Goal: Obtain resource: Download file/media

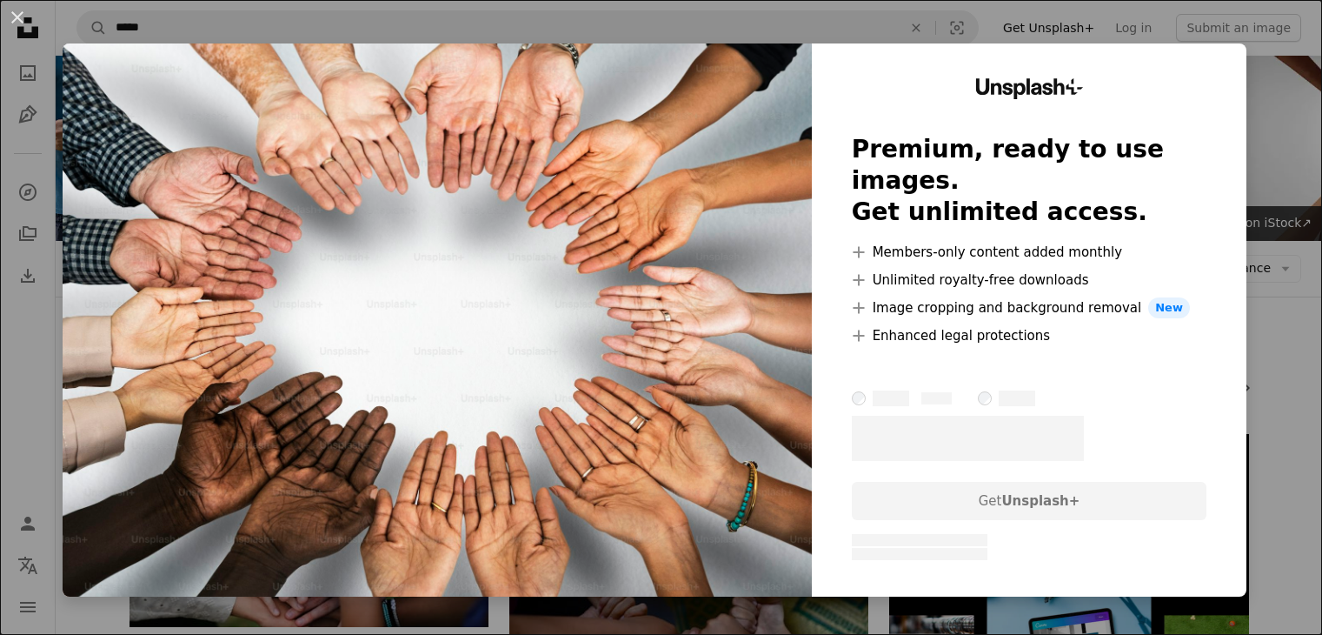
scroll to position [7428, 0]
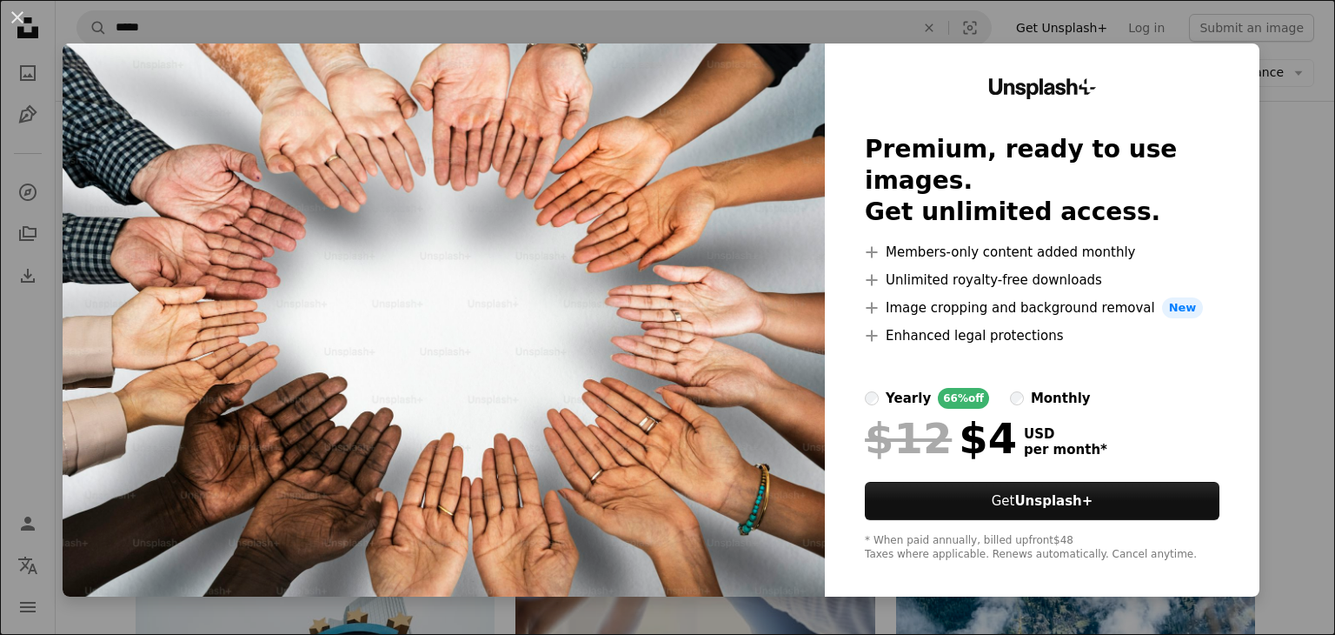
click at [522, 336] on img at bounding box center [444, 319] width 762 height 553
click at [15, 22] on button "An X shape" at bounding box center [17, 17] width 21 height 21
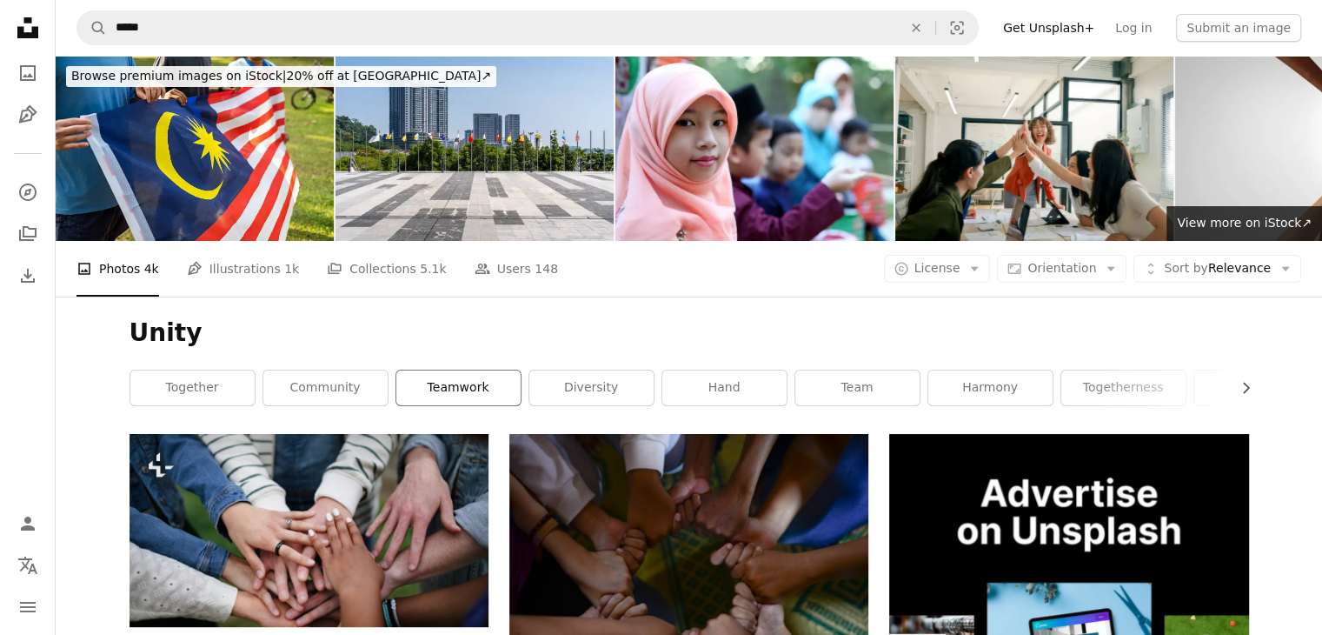
click at [474, 389] on link "teamwork" at bounding box center [458, 387] width 124 height 35
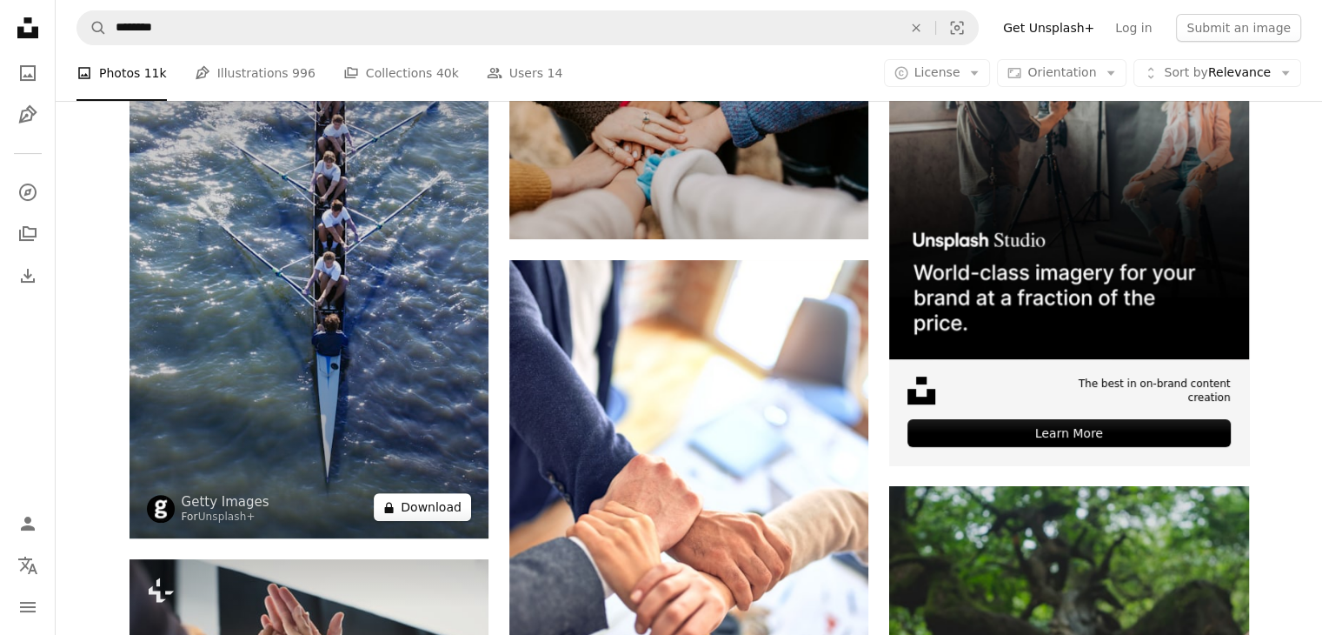
scroll to position [522, 0]
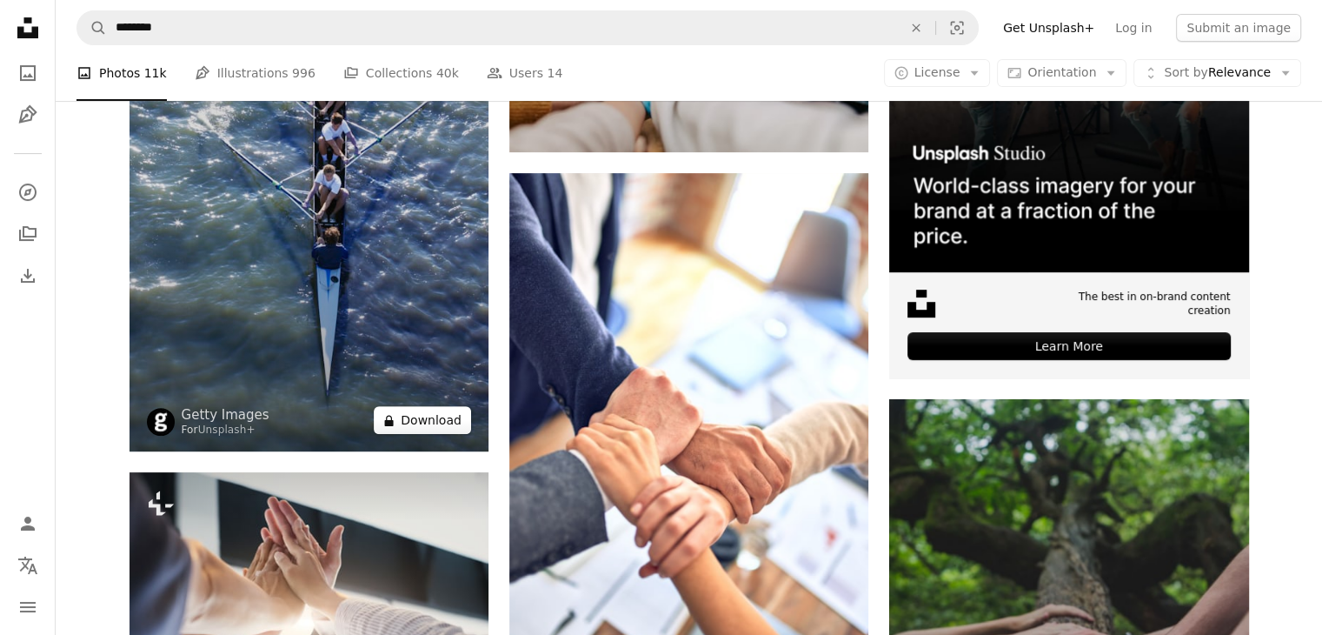
click at [414, 422] on button "A lock Download" at bounding box center [422, 420] width 97 height 28
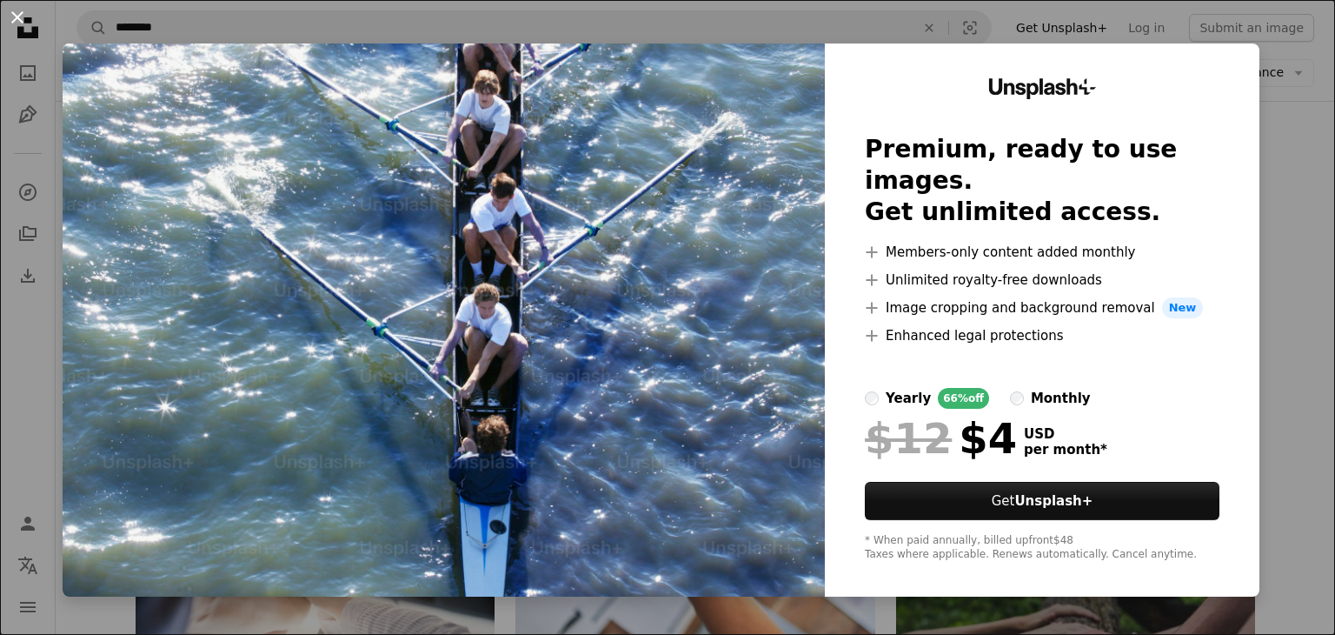
click at [17, 20] on button "An X shape" at bounding box center [17, 17] width 21 height 21
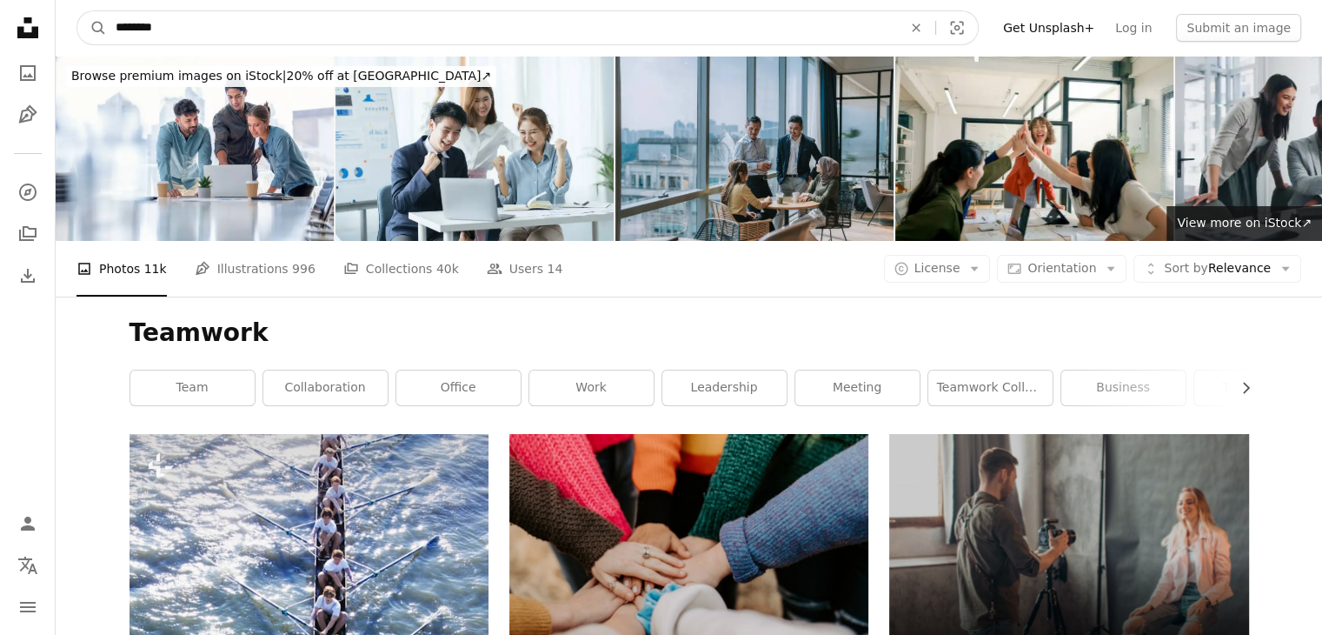
drag, startPoint x: 201, startPoint y: 34, endPoint x: 0, endPoint y: 29, distance: 200.9
type input "**********"
click at [77, 11] on button "A magnifying glass" at bounding box center [92, 27] width 30 height 33
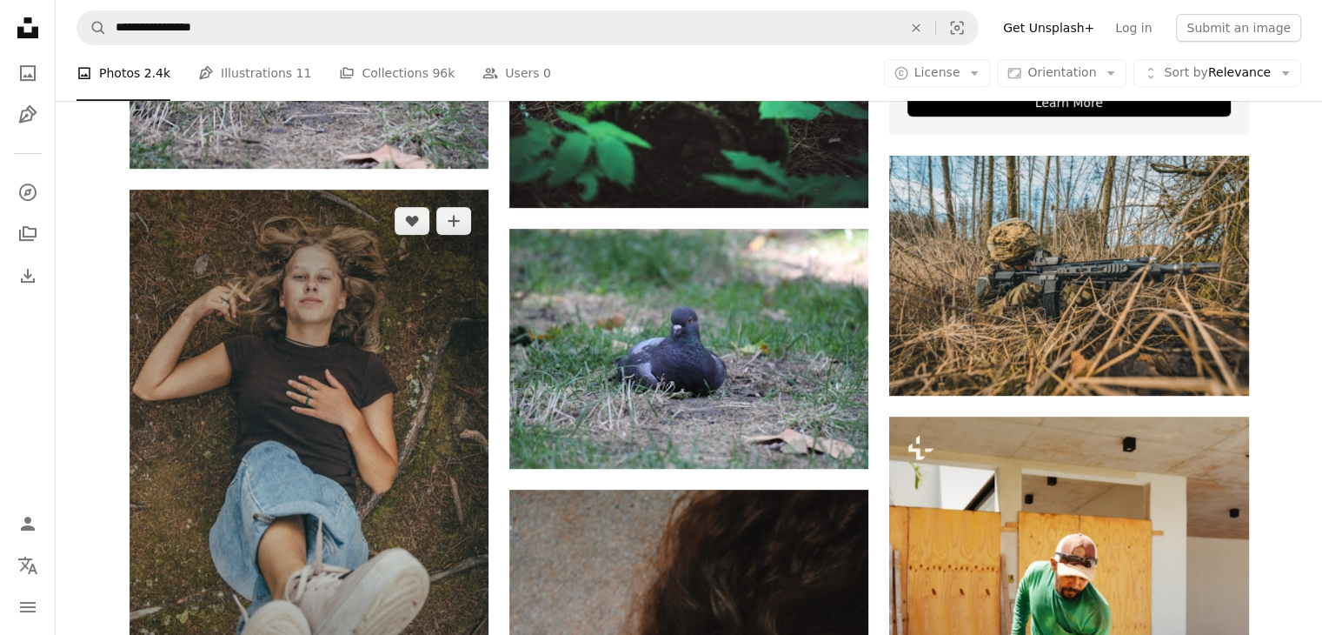
scroll to position [869, 0]
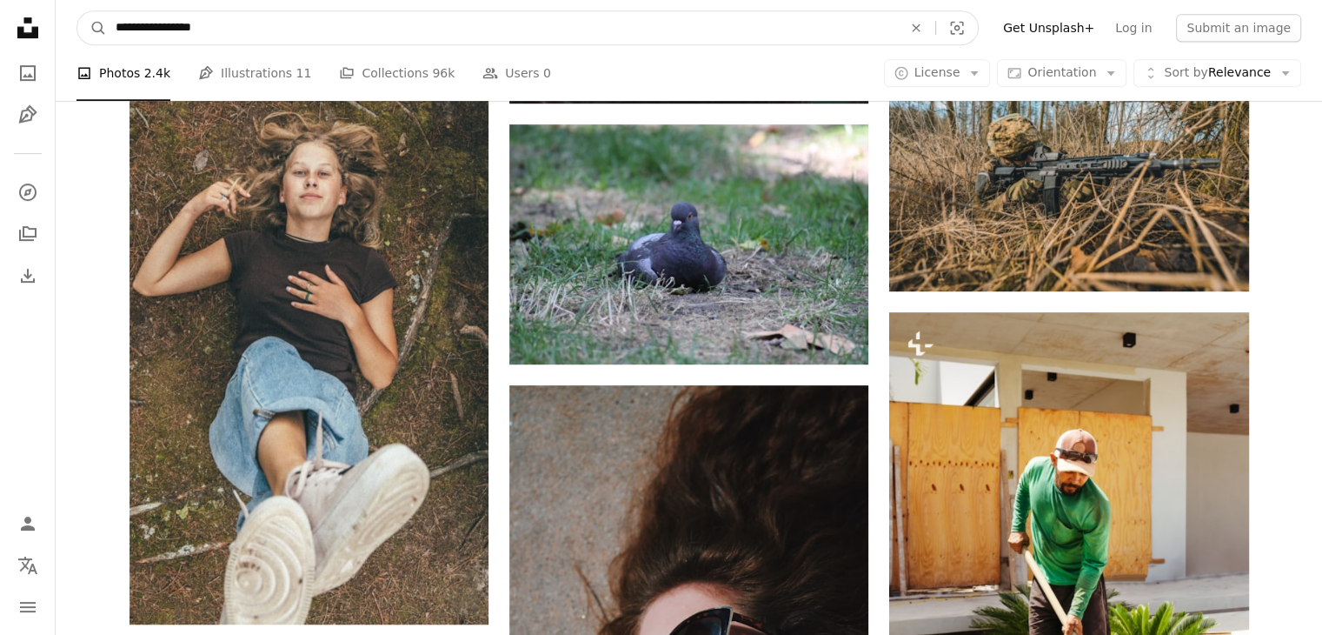
drag, startPoint x: 247, startPoint y: 23, endPoint x: 3, endPoint y: 17, distance: 244.3
type input "**********"
click at [77, 11] on button "A magnifying glass" at bounding box center [92, 27] width 30 height 33
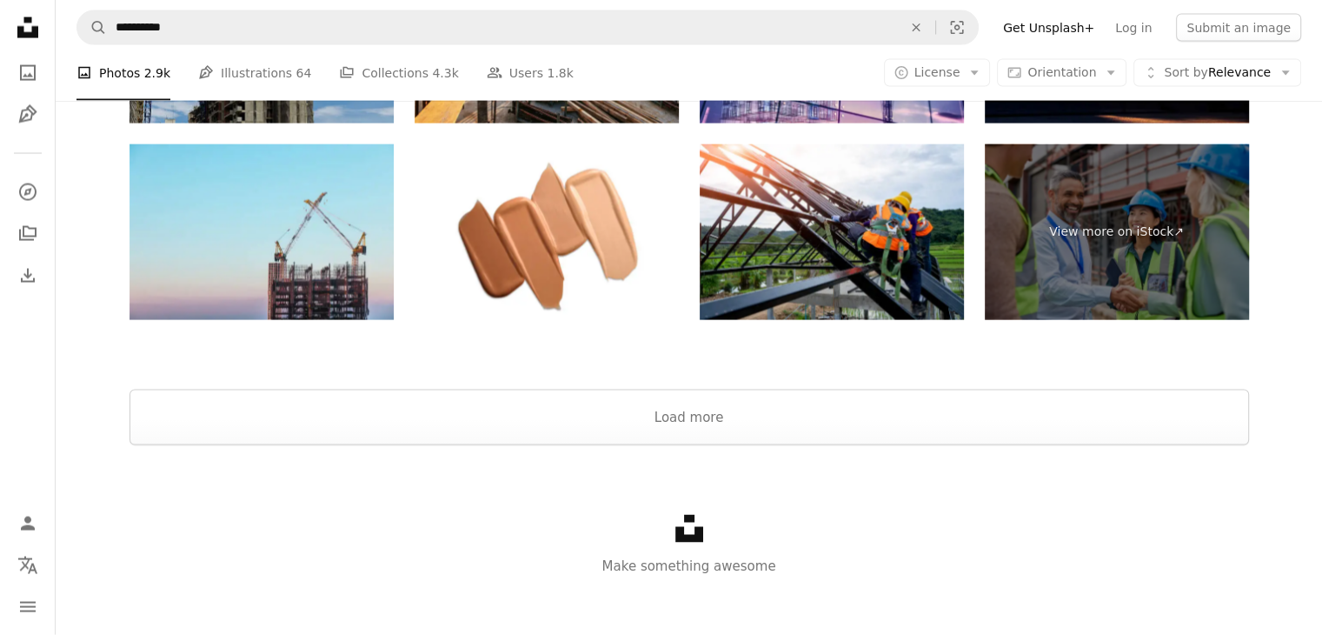
scroll to position [3597, 0]
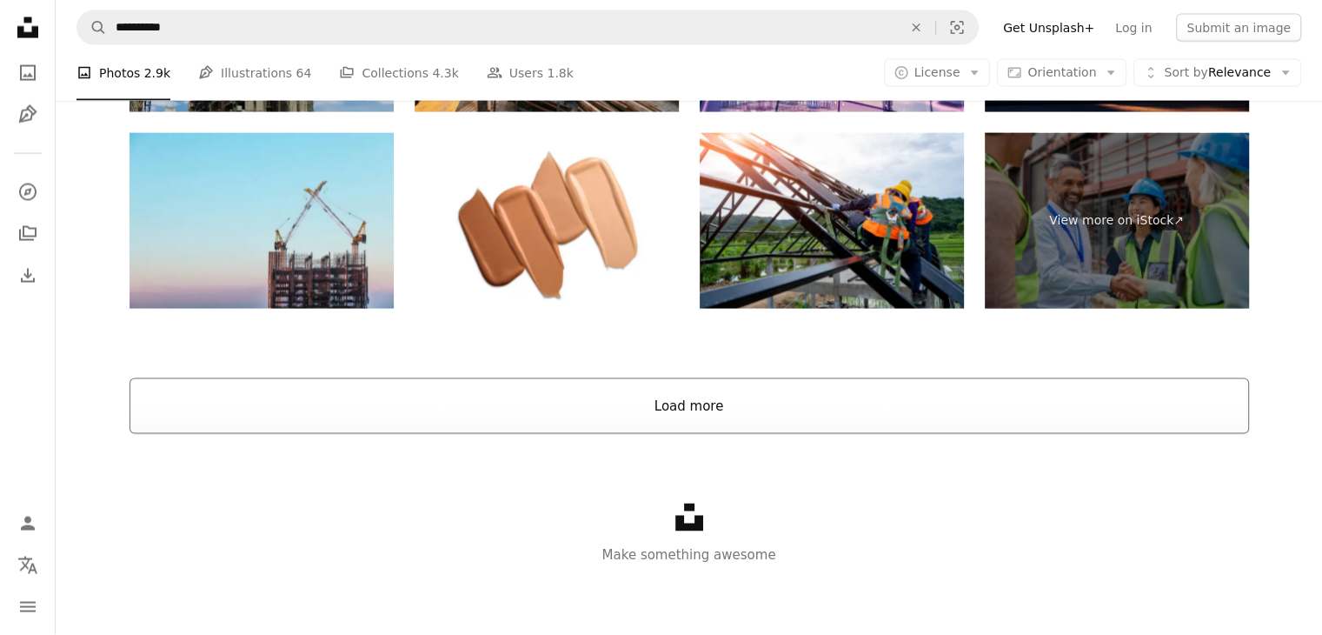
click at [705, 396] on button "Load more" at bounding box center [690, 406] width 1120 height 56
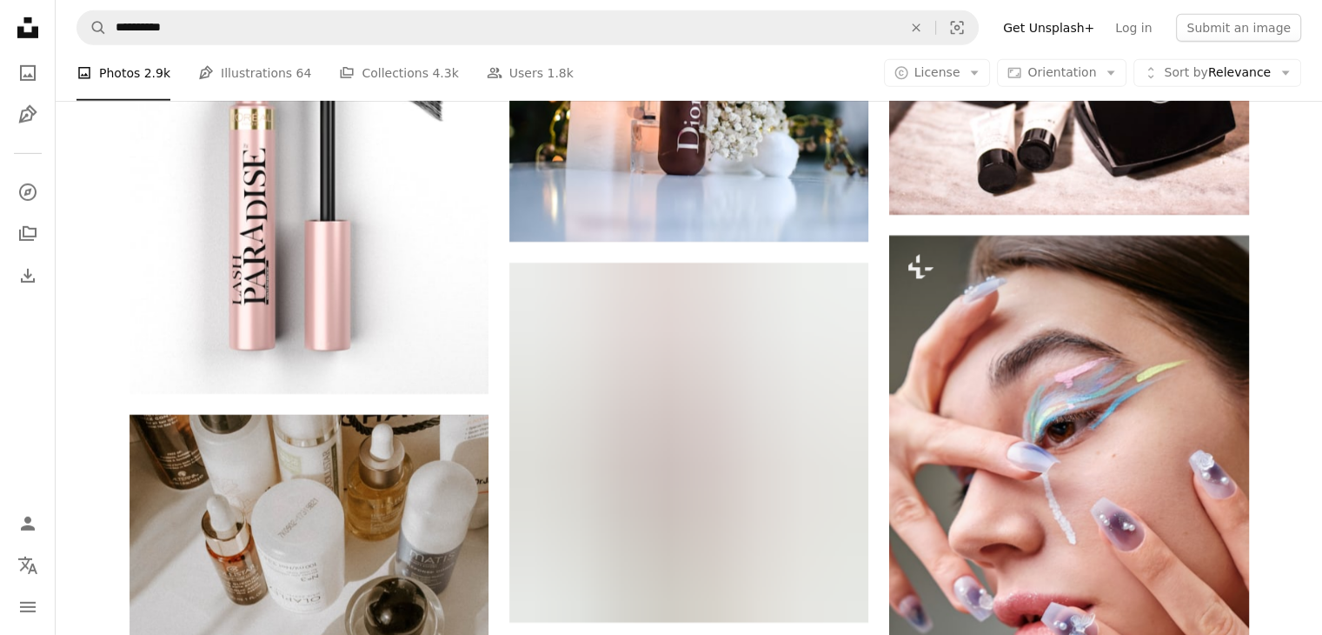
scroll to position [5550, 0]
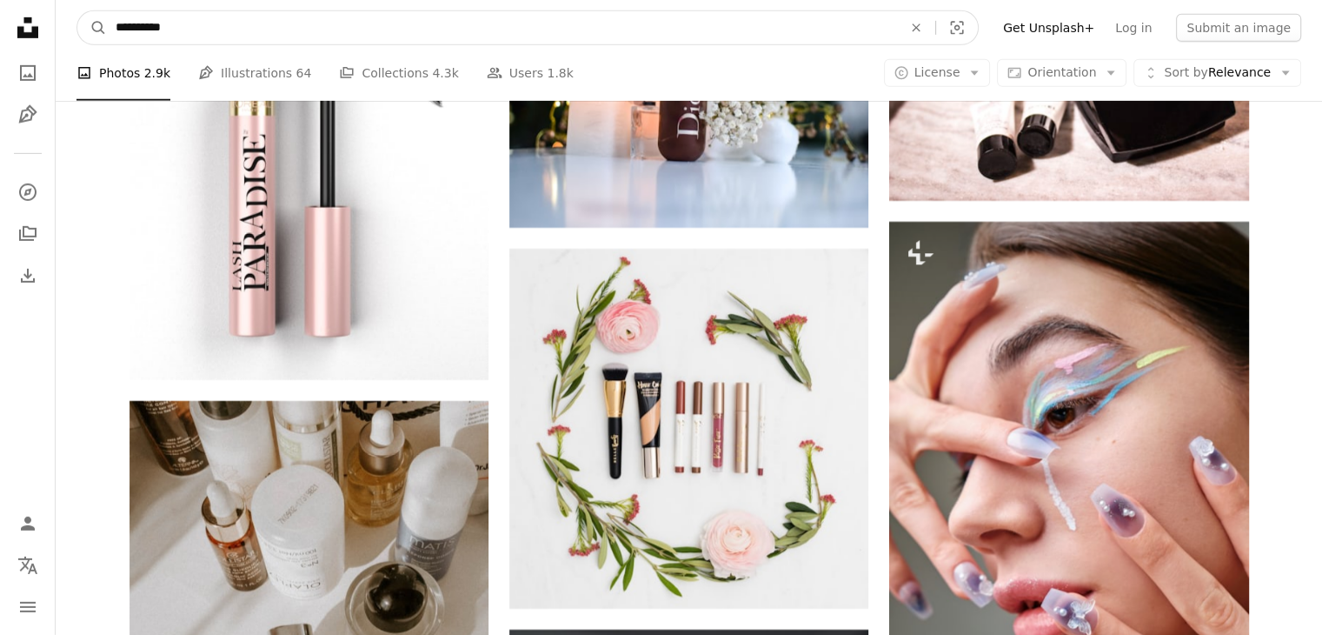
drag, startPoint x: 175, startPoint y: 34, endPoint x: 0, endPoint y: 4, distance: 177.2
type input "*********"
click button "A magnifying glass" at bounding box center [92, 27] width 30 height 33
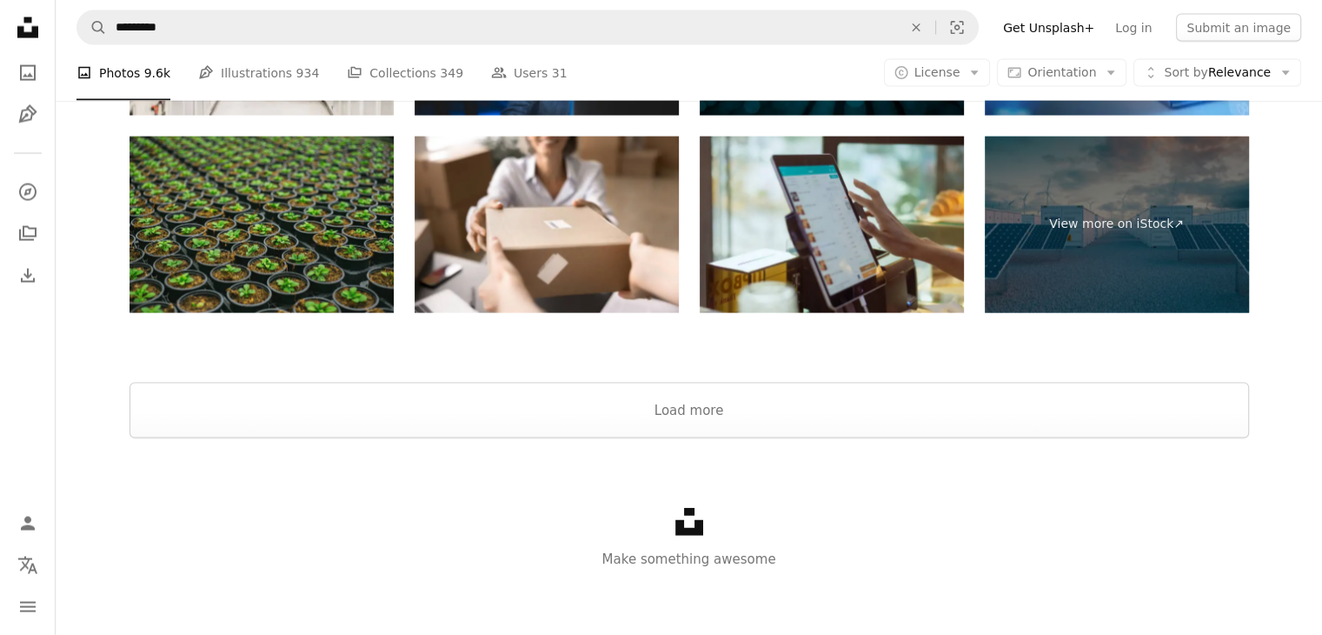
scroll to position [3658, 0]
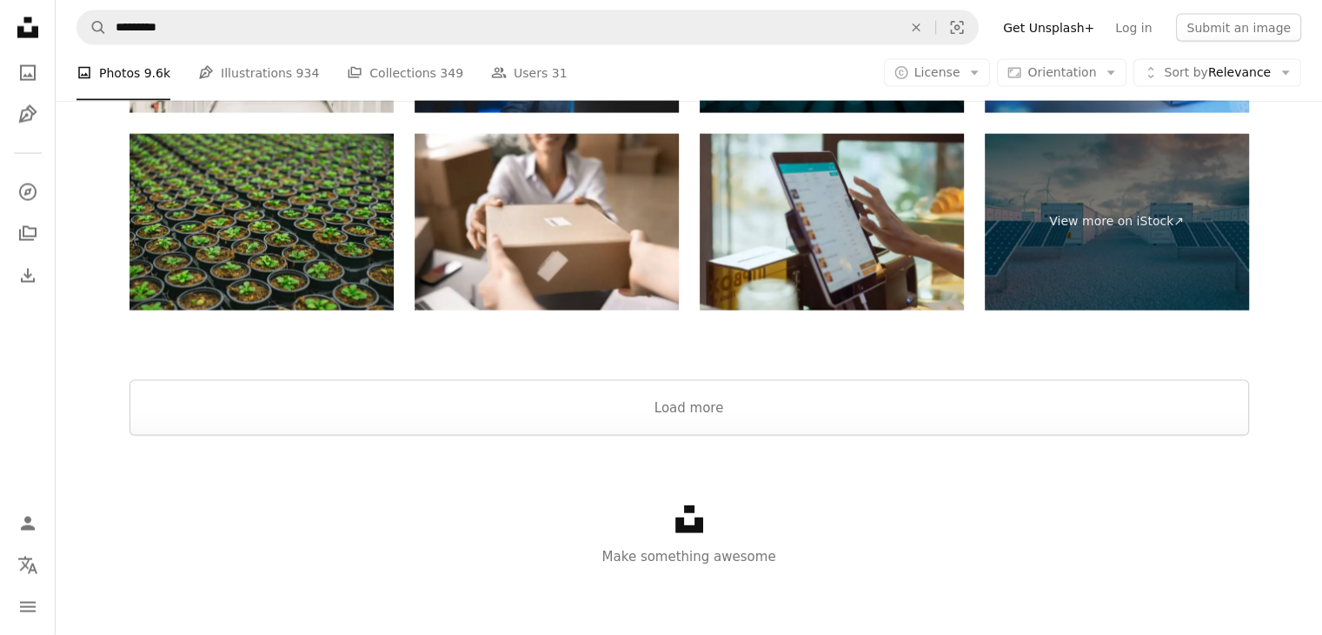
click at [482, 367] on div at bounding box center [689, 359] width 1267 height 42
click at [478, 393] on button "Load more" at bounding box center [690, 408] width 1120 height 56
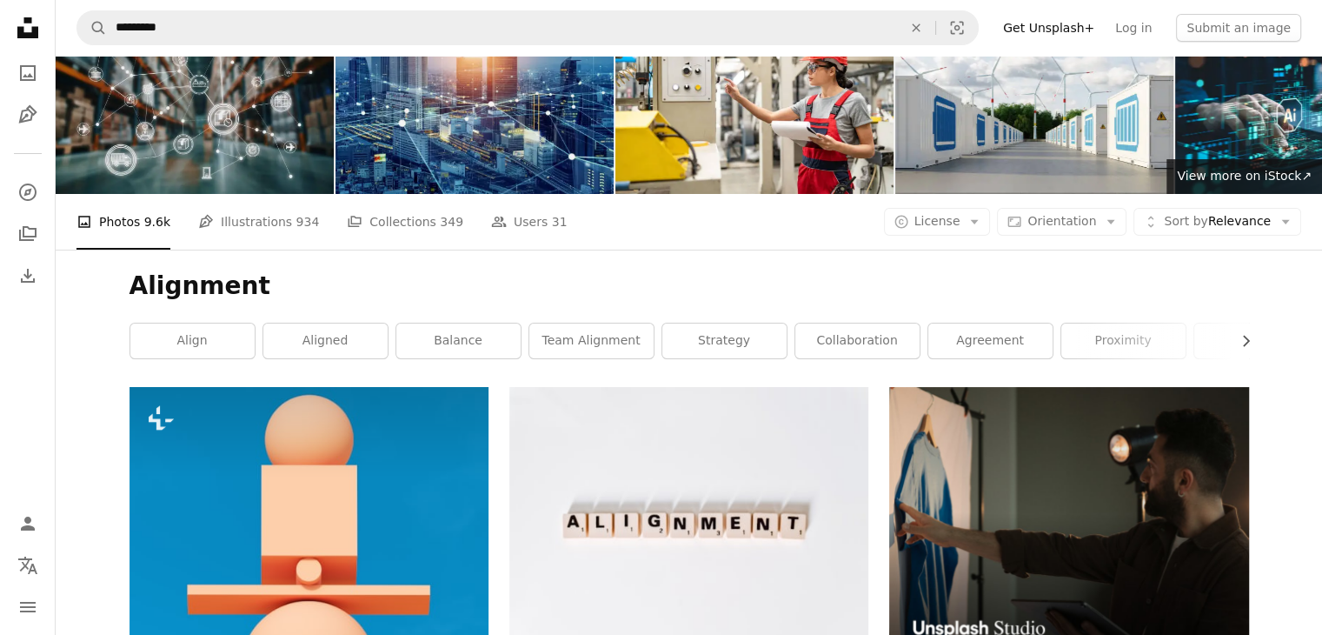
scroll to position [0, 0]
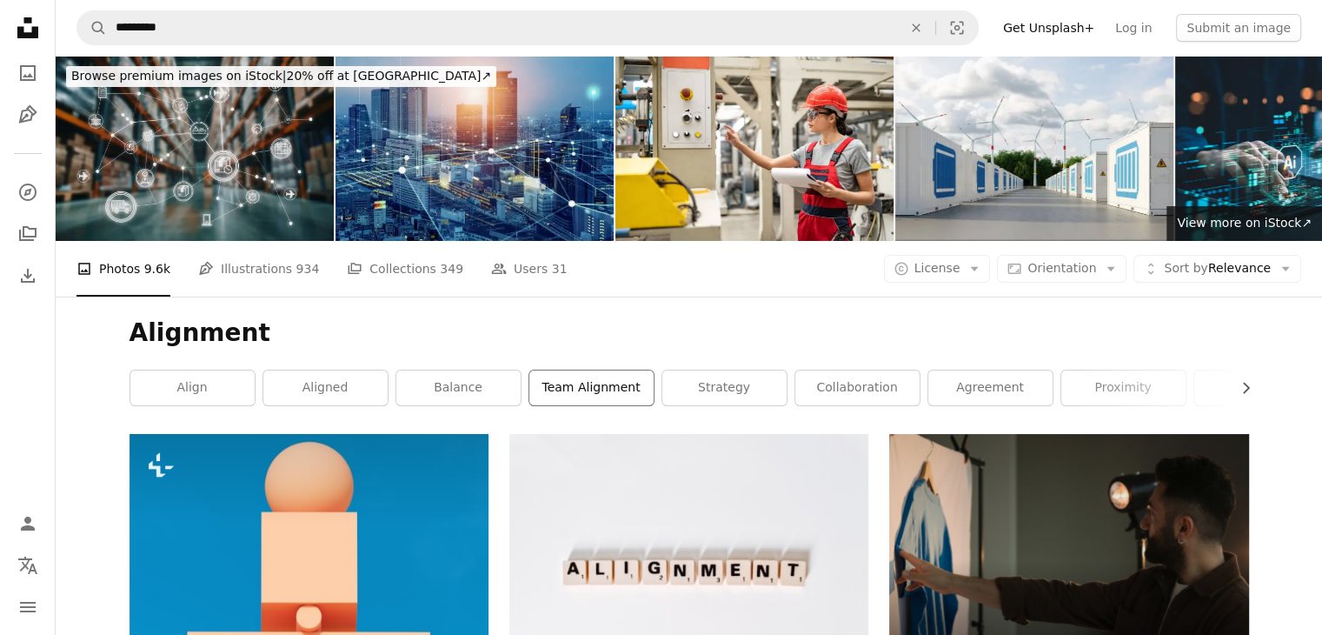
click at [576, 395] on link "team alignment" at bounding box center [591, 387] width 124 height 35
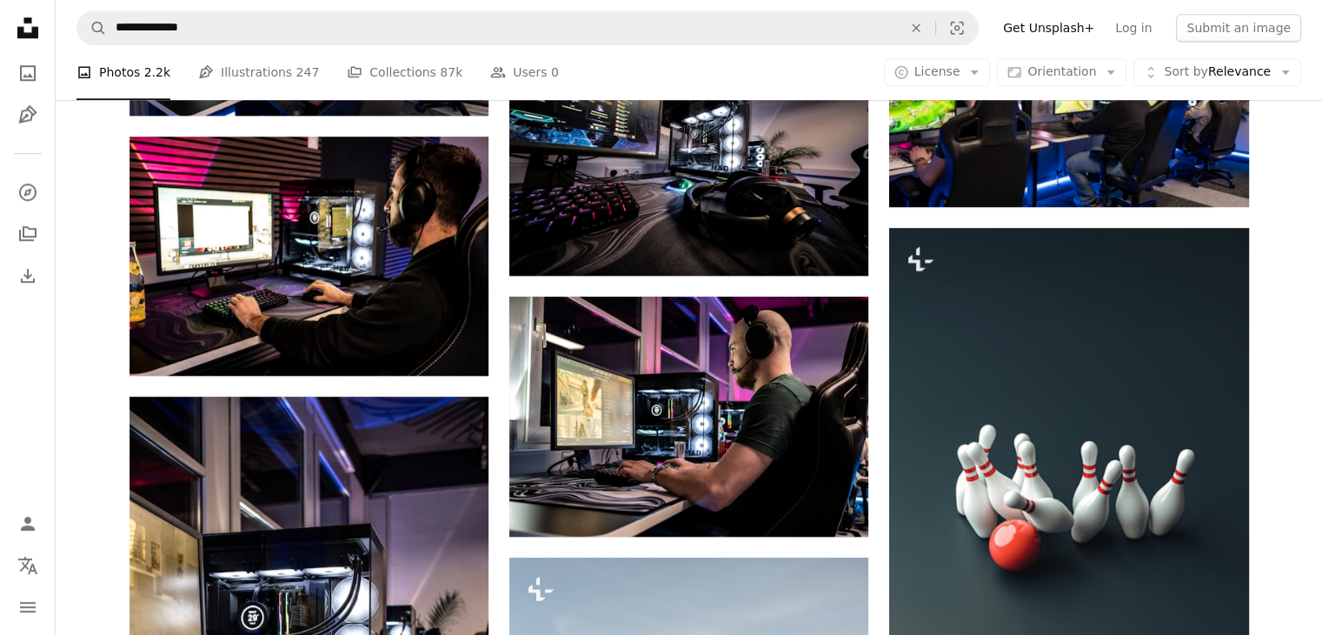
scroll to position [1739, 0]
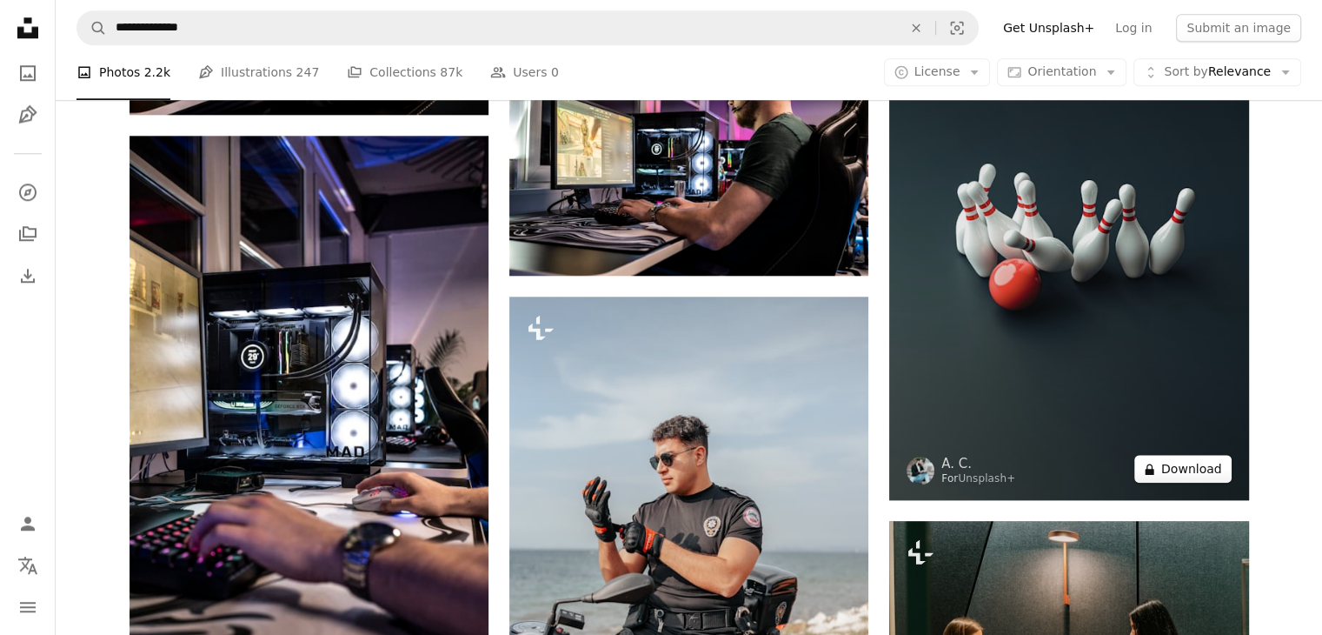
click at [1179, 475] on button "A lock Download" at bounding box center [1182, 469] width 97 height 28
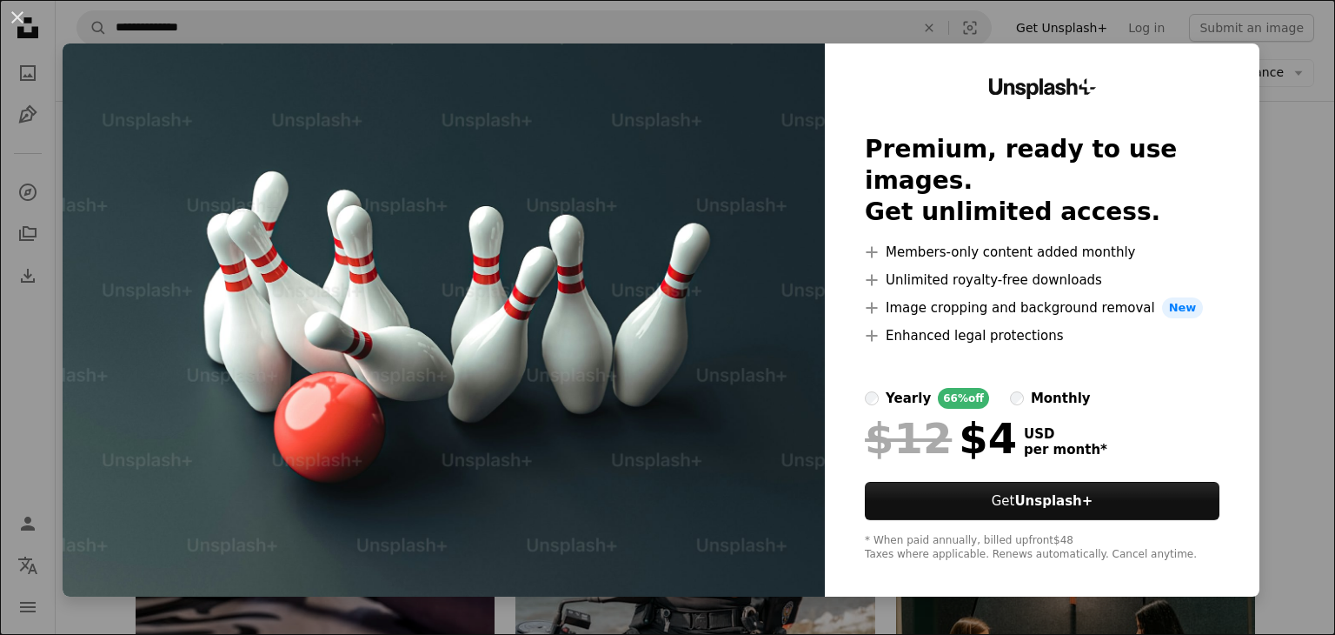
drag, startPoint x: 595, startPoint y: 258, endPoint x: 1305, endPoint y: 176, distance: 715.0
click at [1305, 176] on div "An X shape Unsplash+ Premium, ready to use images. Get unlimited access. A plus…" at bounding box center [667, 317] width 1335 height 635
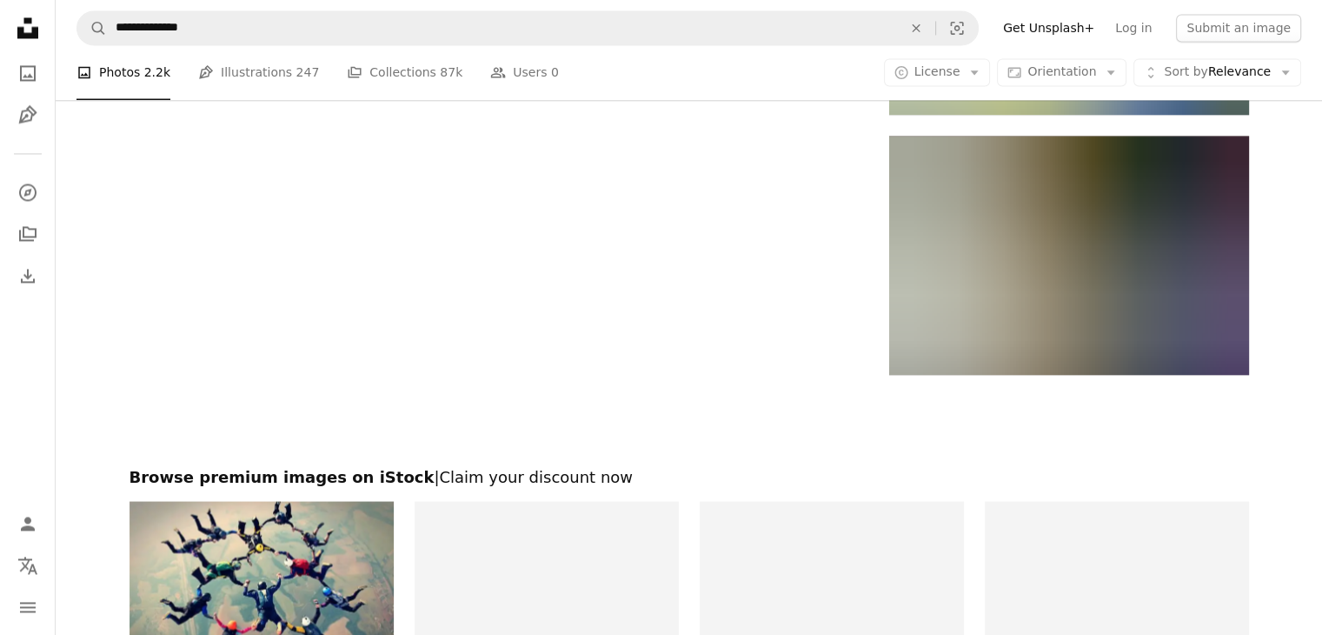
scroll to position [3129, 0]
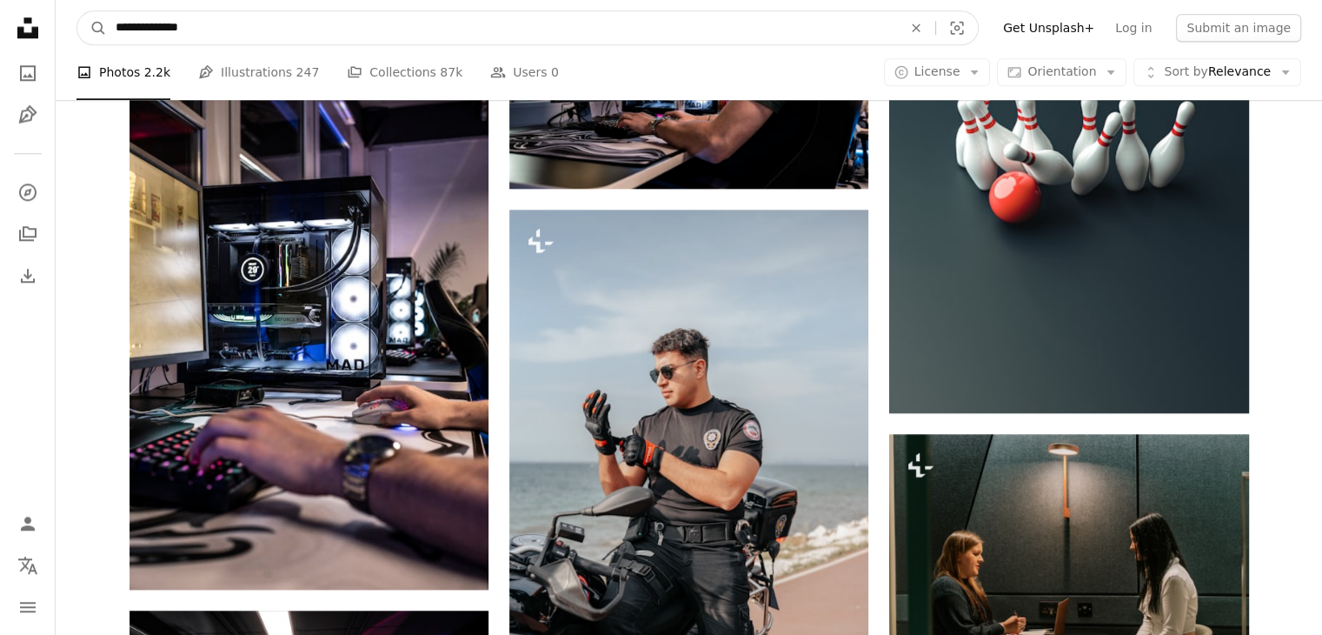
drag, startPoint x: 223, startPoint y: 35, endPoint x: 12, endPoint y: -10, distance: 215.8
click at [12, 0] on html "**********" at bounding box center [661, 226] width 1322 height 4104
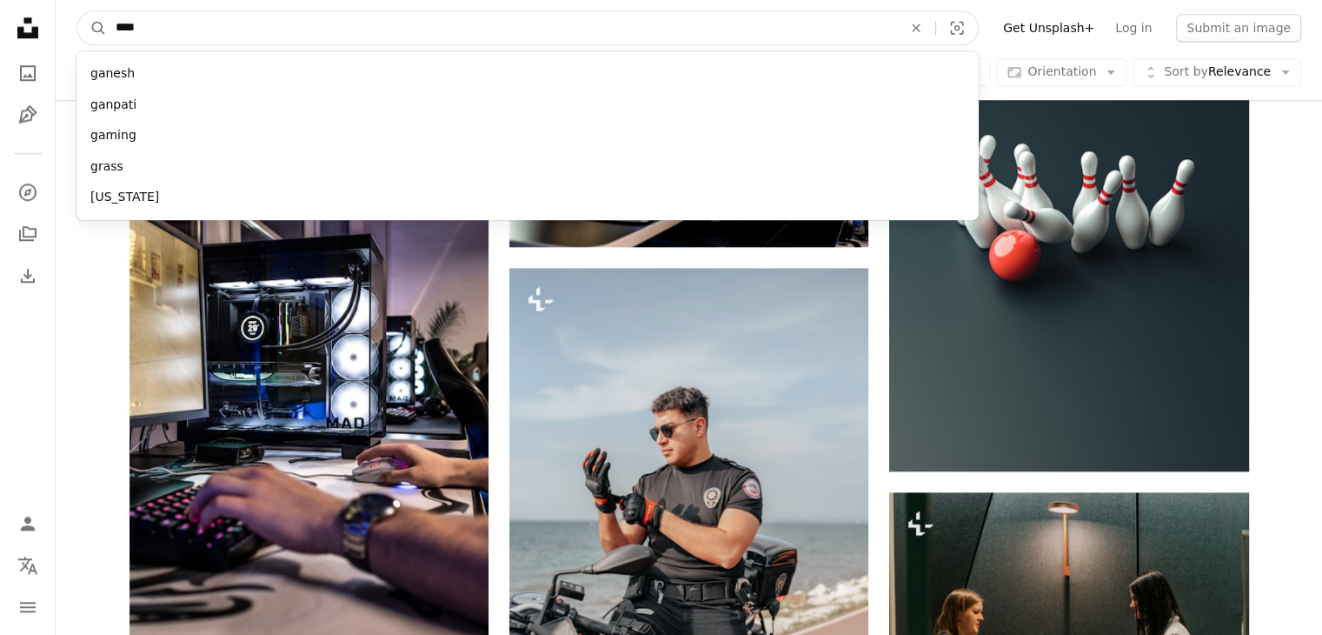
type input "*****"
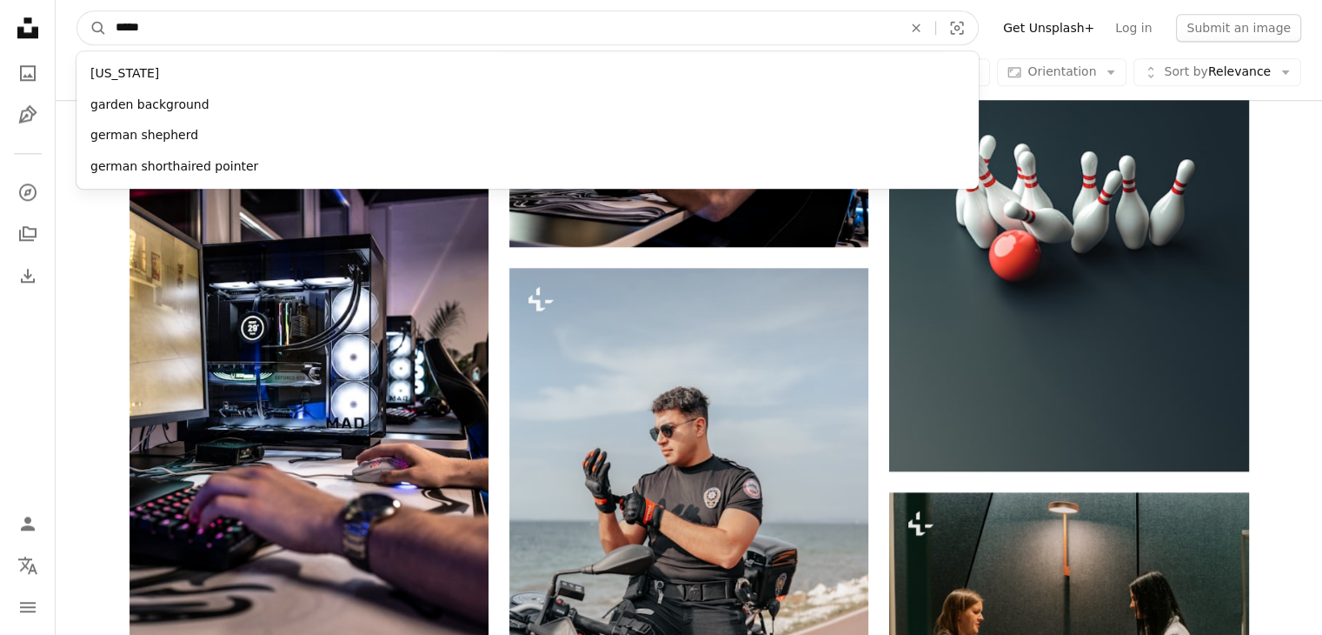
click button "A magnifying glass" at bounding box center [92, 27] width 30 height 33
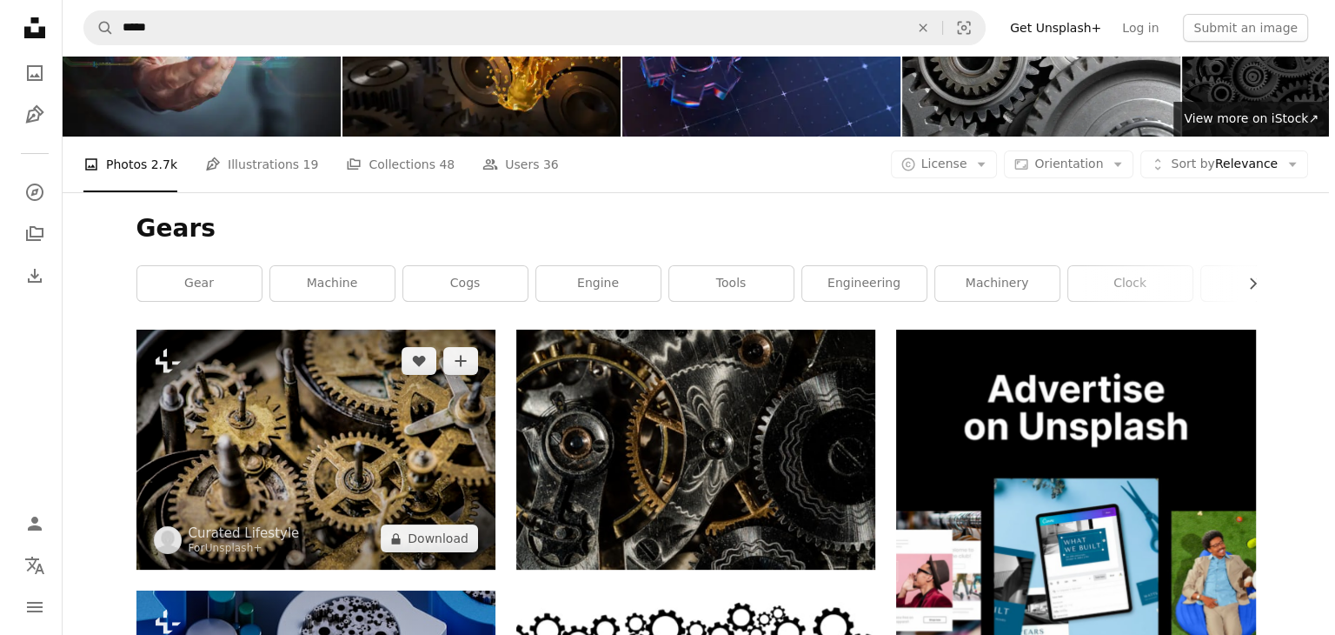
scroll to position [261, 0]
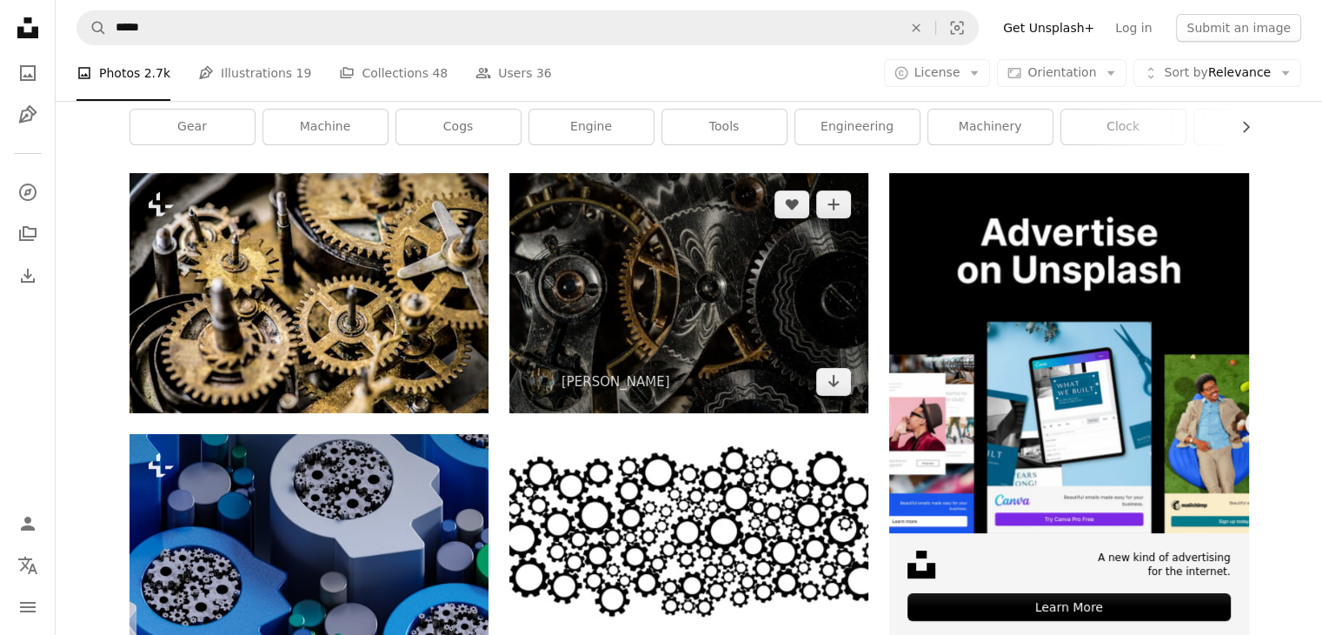
click at [675, 300] on img at bounding box center [688, 292] width 359 height 239
